Goal: Transaction & Acquisition: Purchase product/service

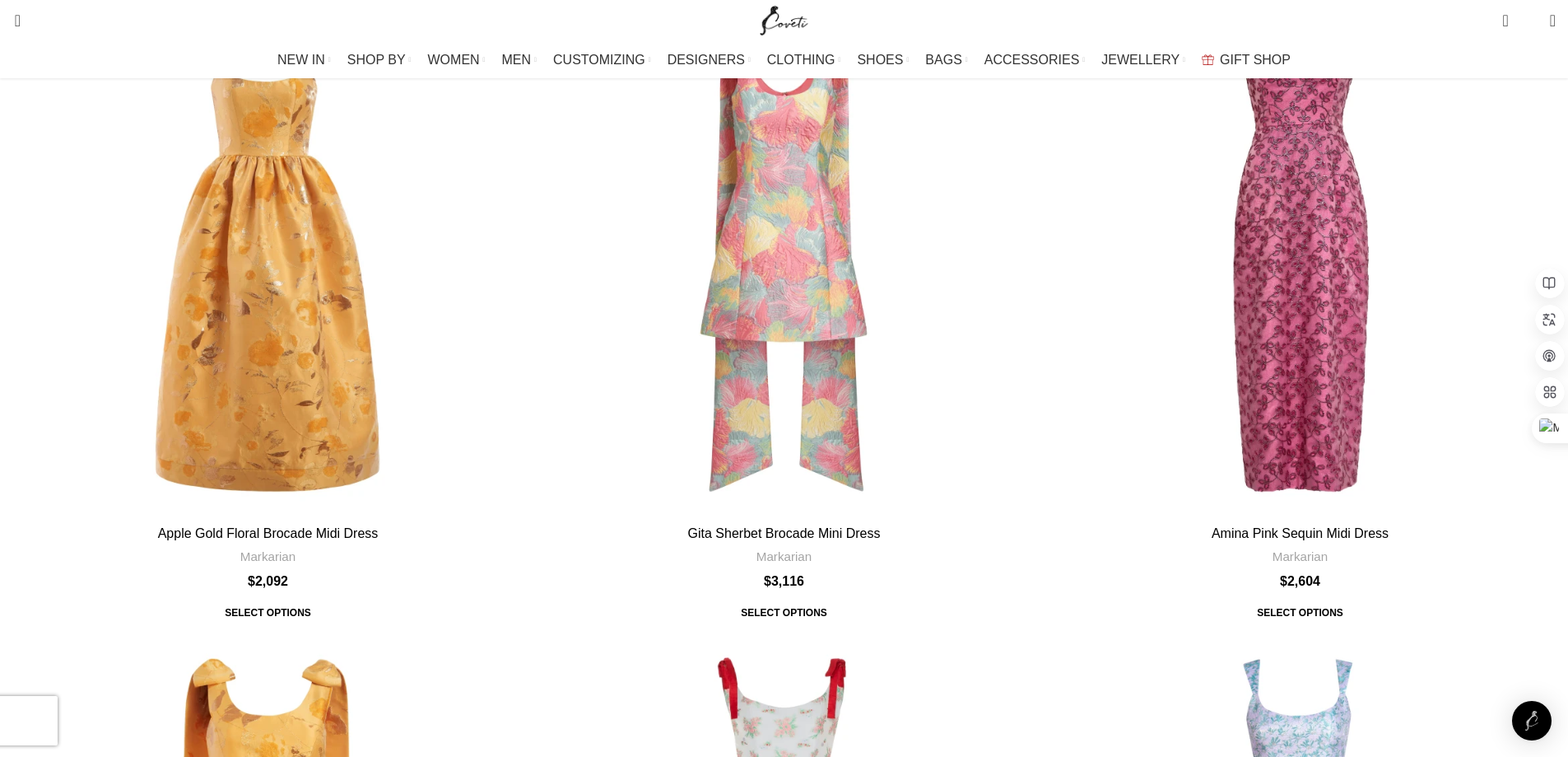
scroll to position [35233, 0]
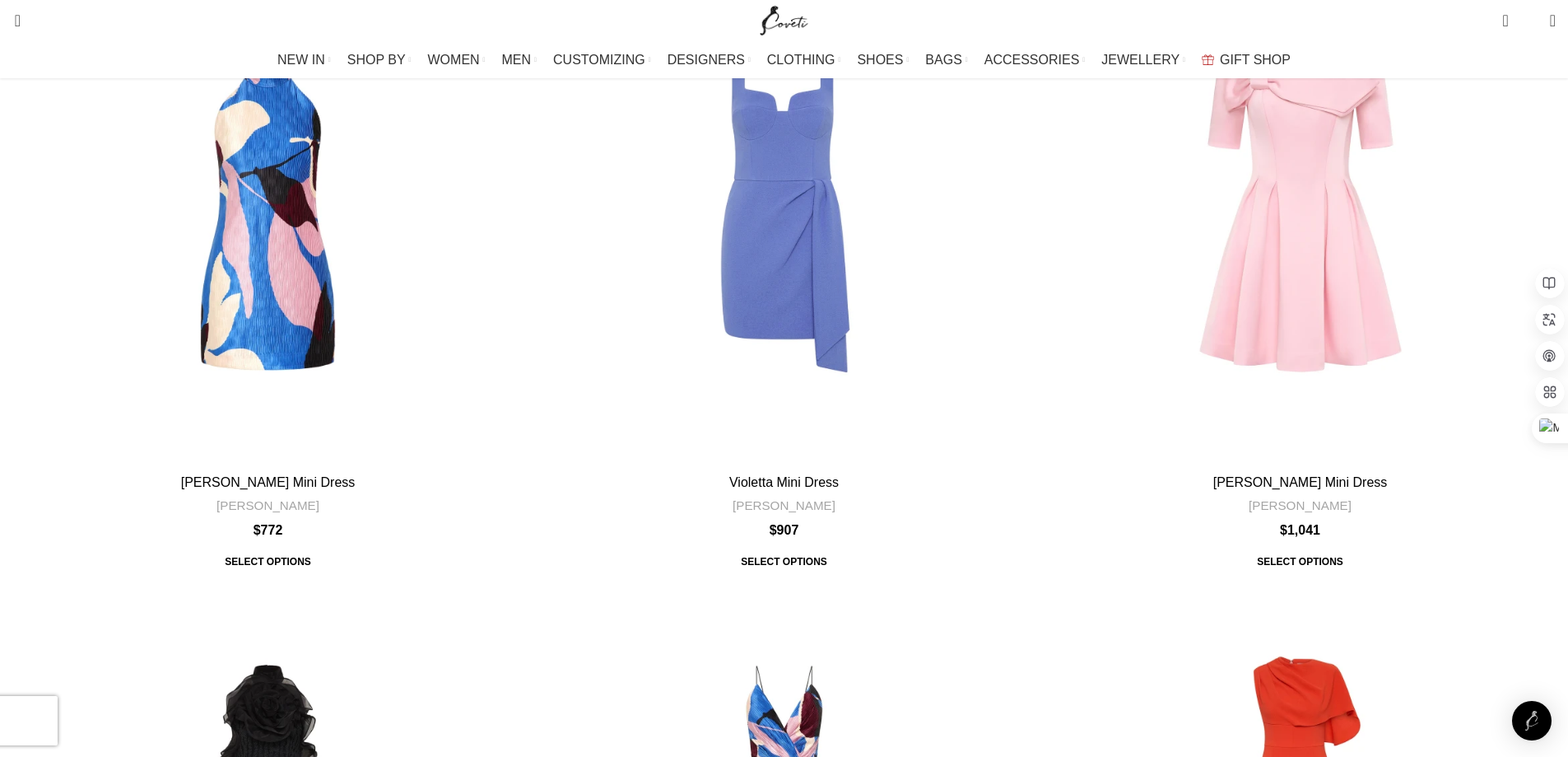
scroll to position [58330, 0]
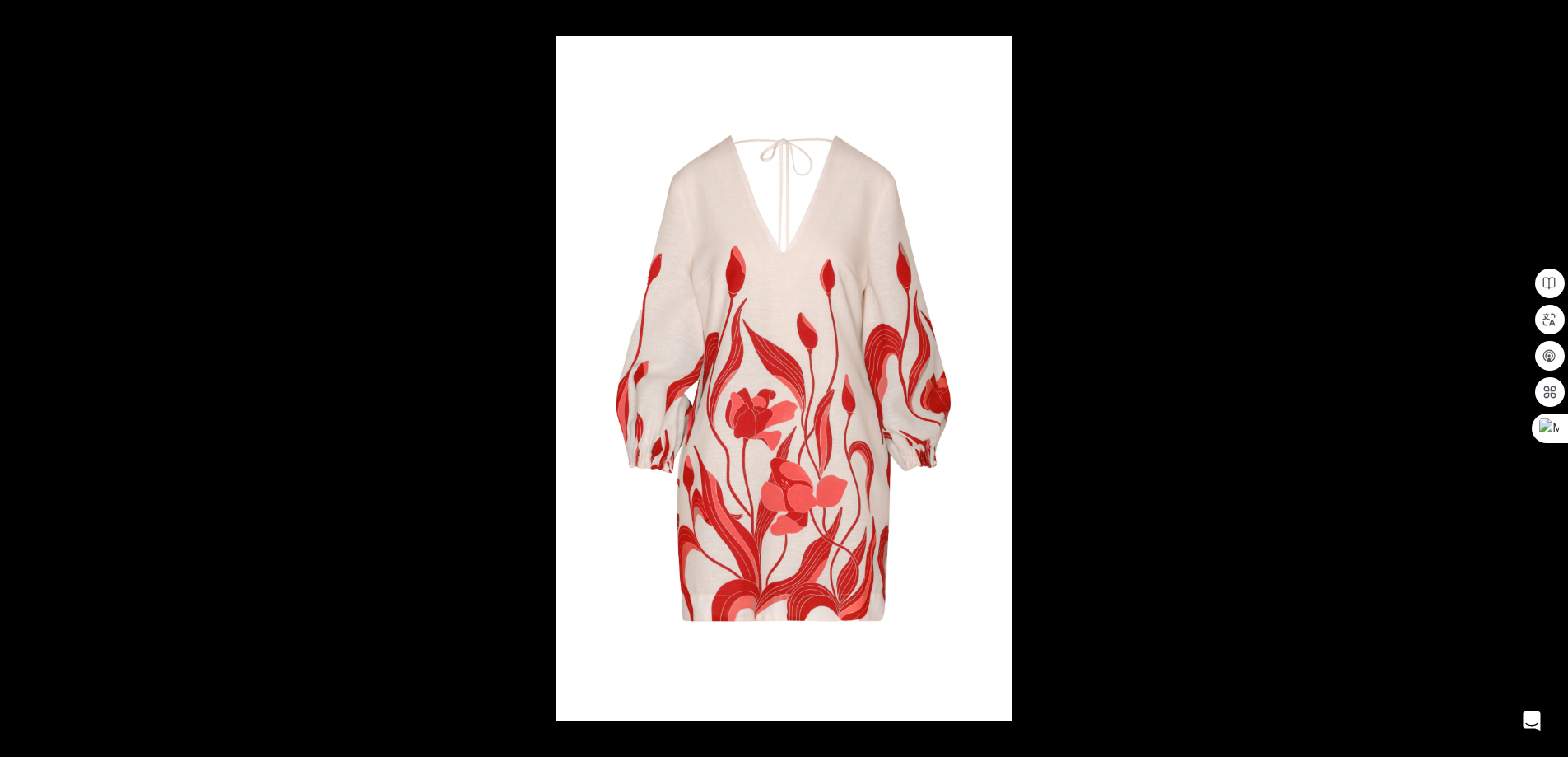
scroll to position [0, 174]
click at [932, 410] on img at bounding box center [783, 378] width 456 height 684
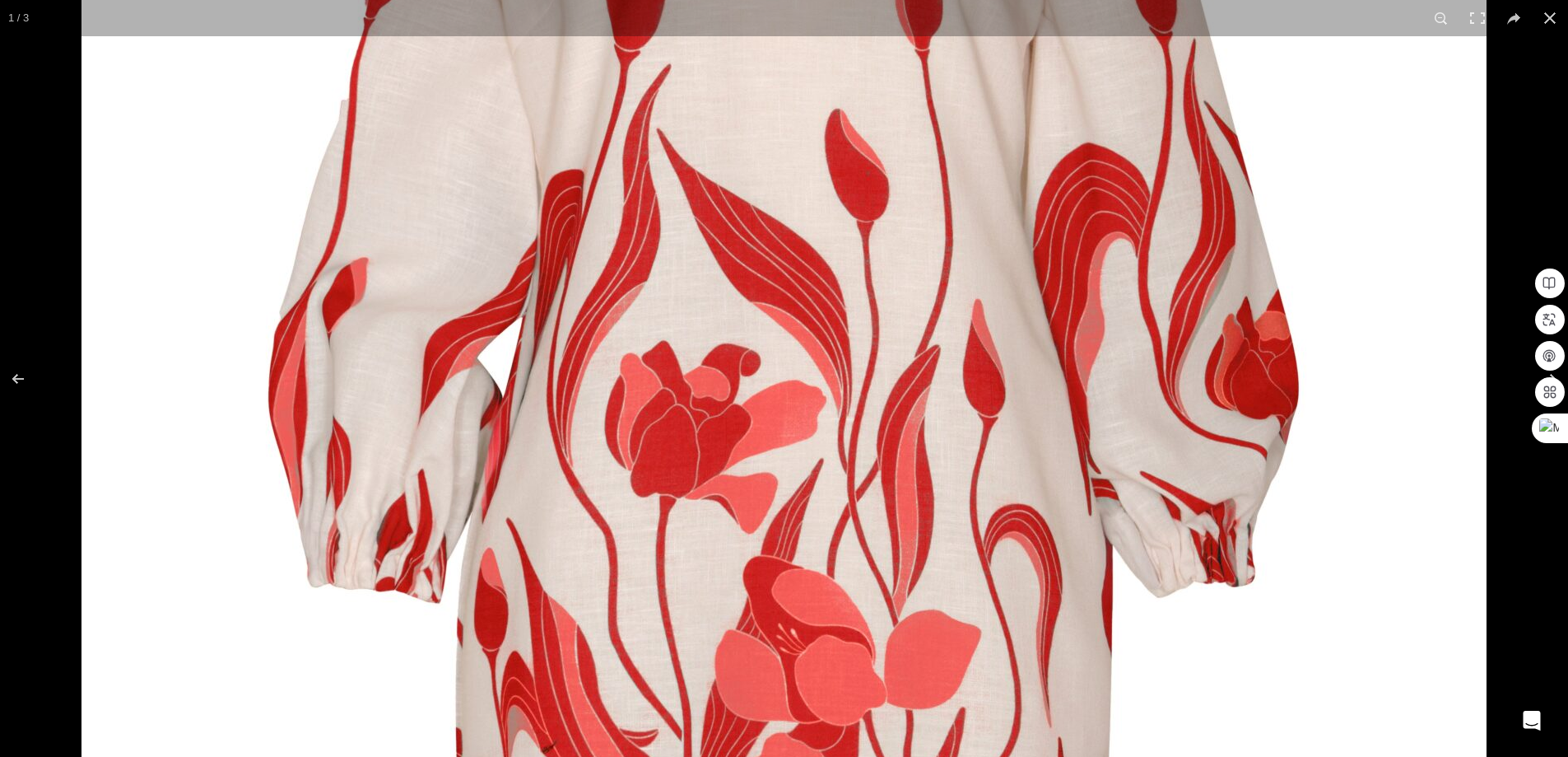
click at [997, 381] on img at bounding box center [783, 313] width 1405 height 2108
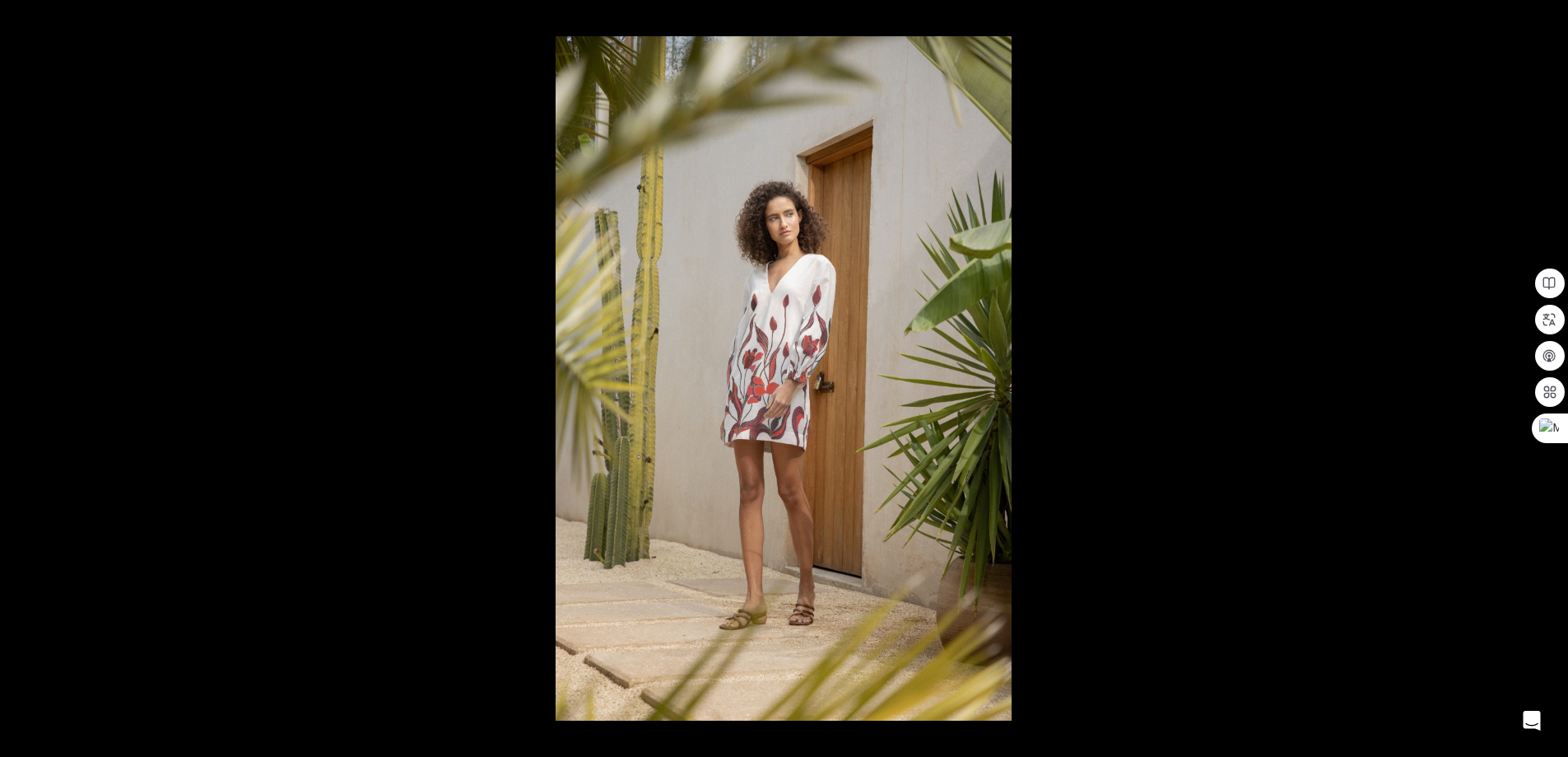
scroll to position [0, 693]
click at [1282, 432] on div at bounding box center [1340, 414] width 1568 height 757
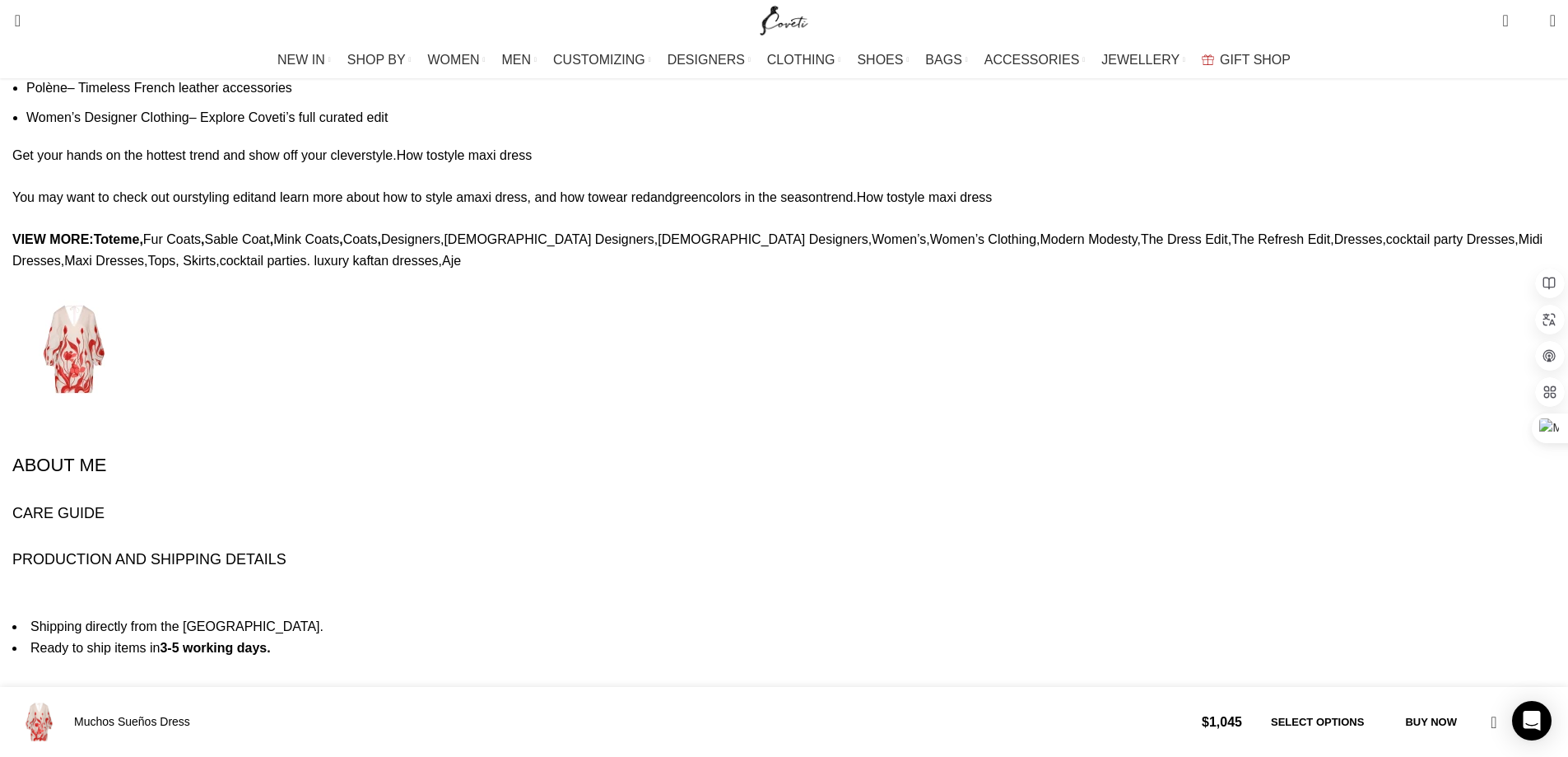
scroll to position [0, 866]
